Goal: Task Accomplishment & Management: Use online tool/utility

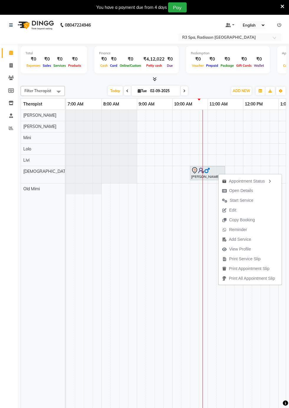
click at [248, 190] on span "Open Details" at bounding box center [241, 190] width 24 height 6
select select "7"
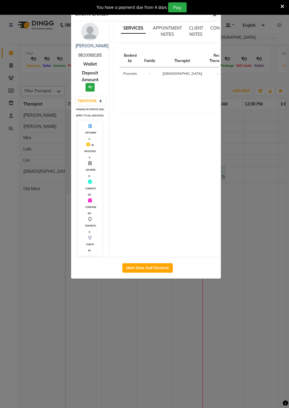
click at [154, 272] on button "Mark Done And Checkout" at bounding box center [148, 267] width 50 height 9
select select "service"
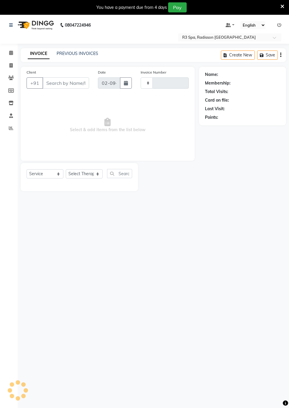
type input "0265"
select select "8678"
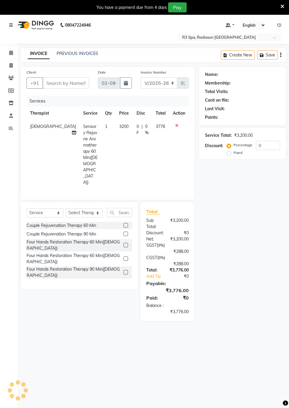
type input "98******85"
select select "87568"
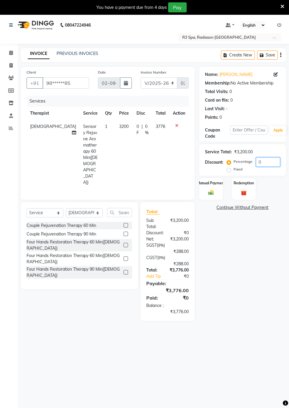
click at [269, 163] on input "0" at bounding box center [268, 161] width 24 height 9
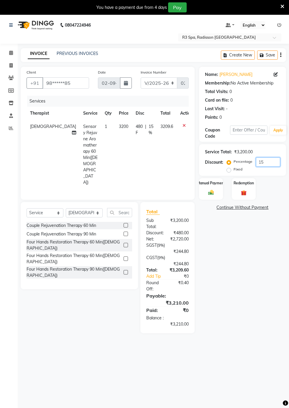
type input "15"
click at [213, 190] on img at bounding box center [211, 192] width 9 height 6
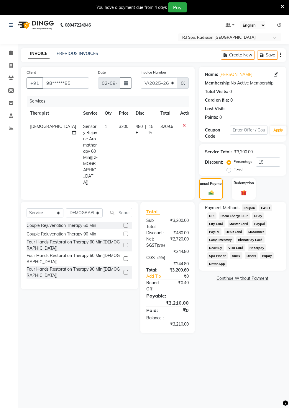
click at [268, 210] on span "CASH" at bounding box center [265, 207] width 13 height 7
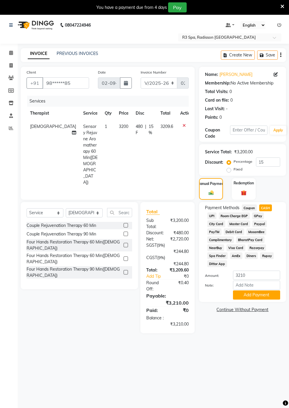
click at [268, 296] on button "Add Payment" at bounding box center [256, 294] width 47 height 9
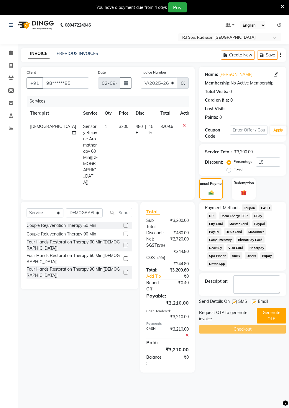
click at [272, 316] on button "Generate OTP" at bounding box center [271, 315] width 29 height 15
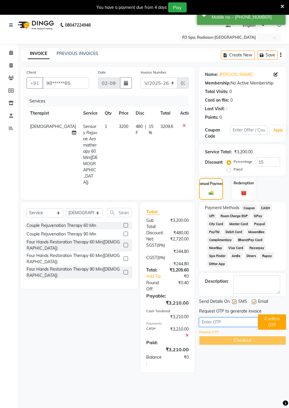
click at [234, 324] on input "text" at bounding box center [228, 321] width 59 height 9
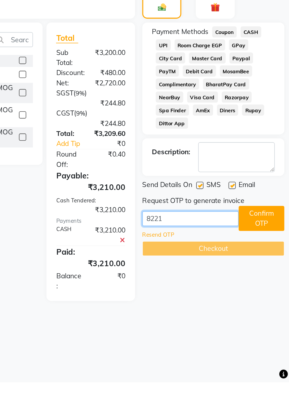
type input "8221"
click at [275, 303] on button "Confirm OTP" at bounding box center [272, 307] width 28 height 15
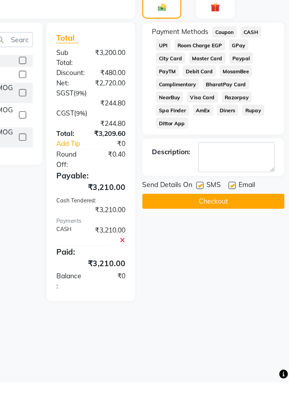
scroll to position [14, 0]
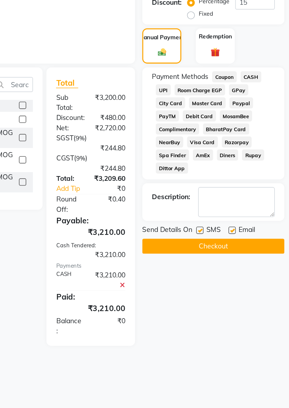
click at [254, 298] on button "Checkout" at bounding box center [242, 297] width 87 height 9
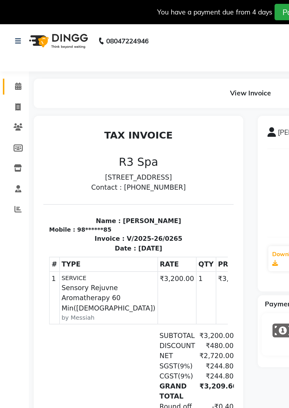
click at [11, 52] on icon at bounding box center [11, 52] width 4 height 4
